Goal: Check status: Check status

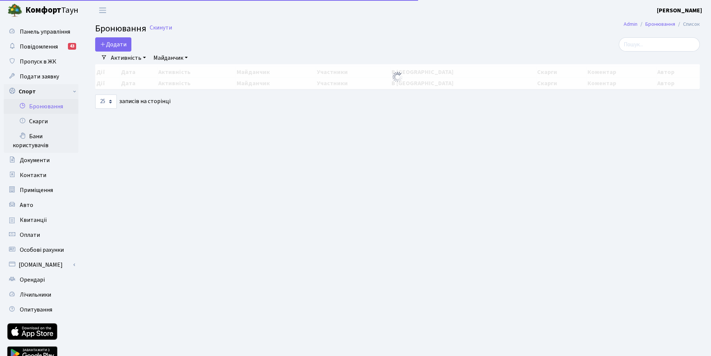
select select "25"
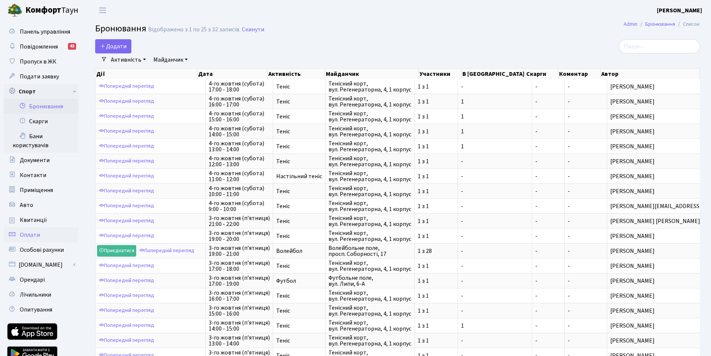
click at [27, 238] on span "Оплати" at bounding box center [30, 235] width 20 height 8
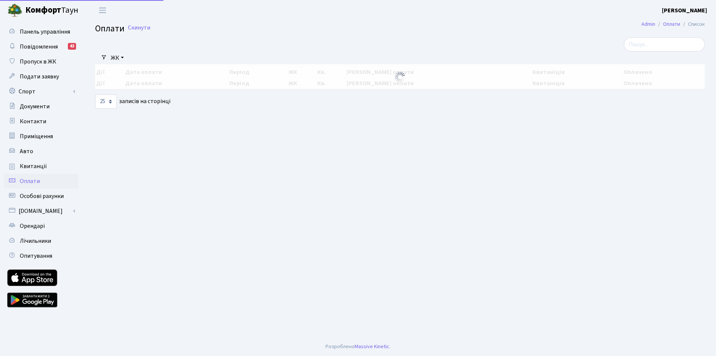
select select "25"
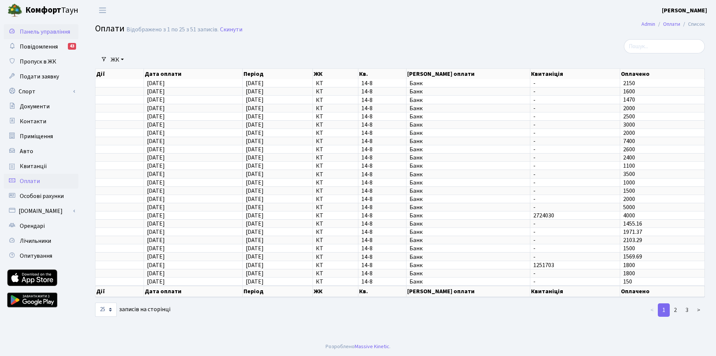
click at [34, 30] on span "Панель управління" at bounding box center [45, 32] width 50 height 8
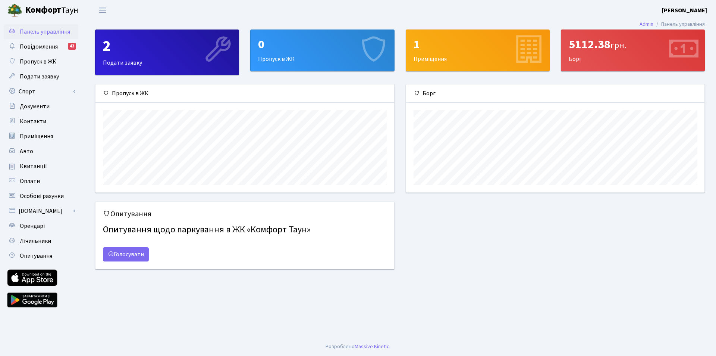
scroll to position [108, 299]
drag, startPoint x: 595, startPoint y: 46, endPoint x: 566, endPoint y: 46, distance: 29.1
click at [566, 46] on div "5112.38 грн. Борг" at bounding box center [633, 50] width 143 height 41
click at [594, 45] on div "5112.38 грн." at bounding box center [633, 44] width 128 height 14
click at [35, 166] on span "Квитанції" at bounding box center [33, 166] width 27 height 8
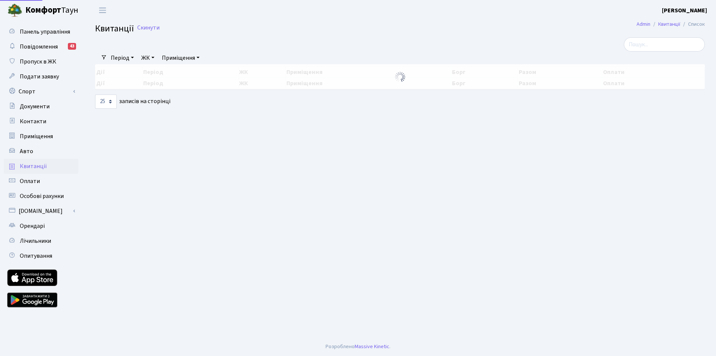
select select "25"
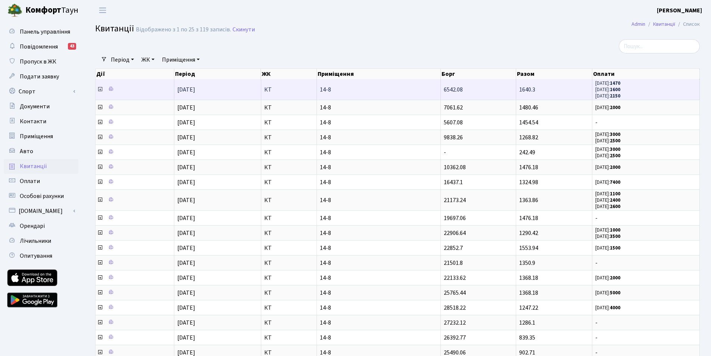
drag, startPoint x: 537, startPoint y: 91, endPoint x: 516, endPoint y: 93, distance: 21.4
click at [516, 93] on td "1640.3" at bounding box center [554, 89] width 76 height 21
drag, startPoint x: 453, startPoint y: 92, endPoint x: 445, endPoint y: 93, distance: 8.6
click at [445, 93] on span "6542.08" at bounding box center [453, 89] width 19 height 8
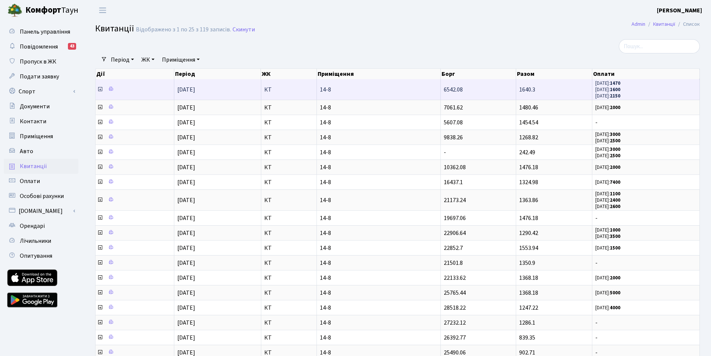
click at [445, 93] on span "6542.08" at bounding box center [453, 89] width 19 height 8
click at [538, 93] on td "1640.3" at bounding box center [554, 89] width 76 height 21
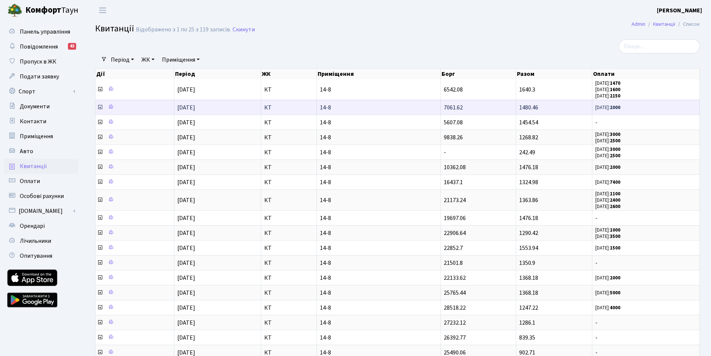
drag, startPoint x: 545, startPoint y: 108, endPoint x: 527, endPoint y: 109, distance: 18.3
click at [527, 109] on td "1480.46" at bounding box center [554, 107] width 76 height 15
drag, startPoint x: 468, startPoint y: 106, endPoint x: 437, endPoint y: 109, distance: 31.2
click at [437, 109] on tr "01.07.2025 КТ 14-8 7061.62 1480.46 01.08.25: 2000" at bounding box center [398, 107] width 604 height 15
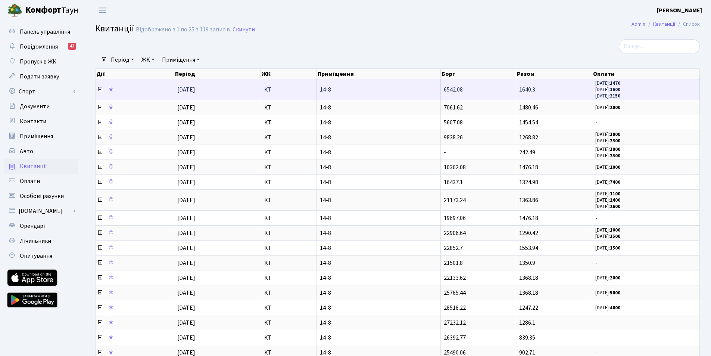
click at [99, 89] on icon at bounding box center [100, 89] width 6 height 6
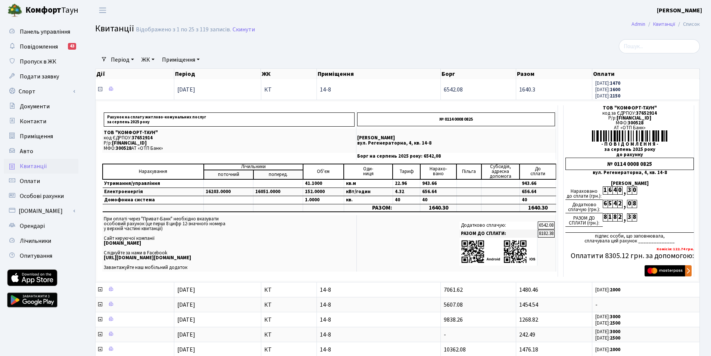
click at [100, 90] on icon at bounding box center [100, 89] width 6 height 6
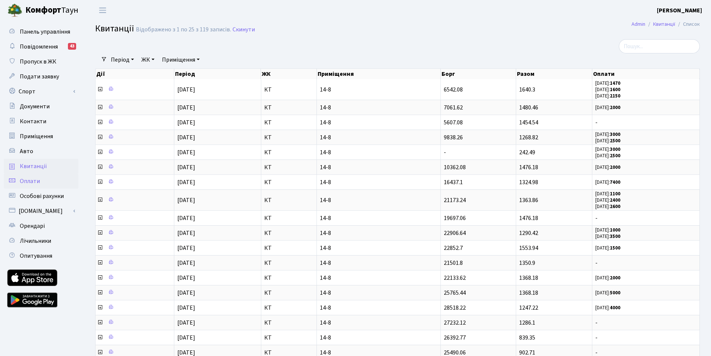
click at [31, 181] on span "Оплати" at bounding box center [30, 181] width 20 height 8
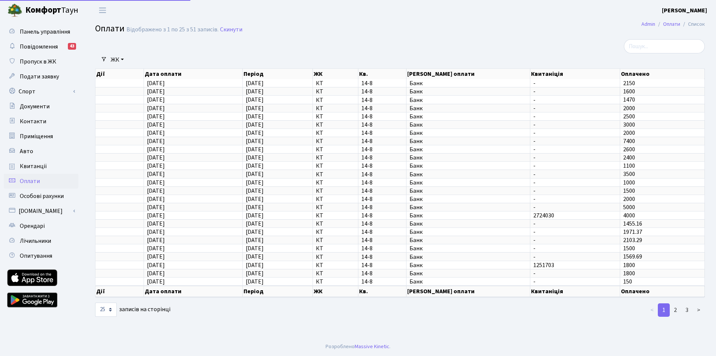
select select "25"
click at [40, 166] on span "Квитанції" at bounding box center [33, 166] width 27 height 8
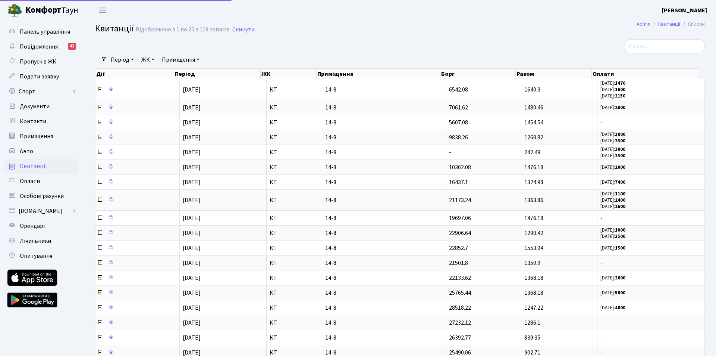
select select "25"
